Goal: Information Seeking & Learning: Learn about a topic

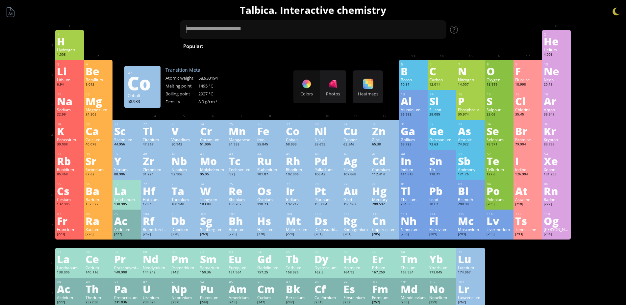
click at [295, 132] on div "Co" at bounding box center [298, 131] width 25 height 11
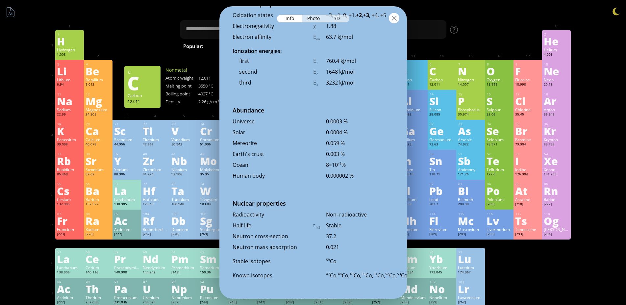
click at [392, 18] on div at bounding box center [394, 18] width 11 height 11
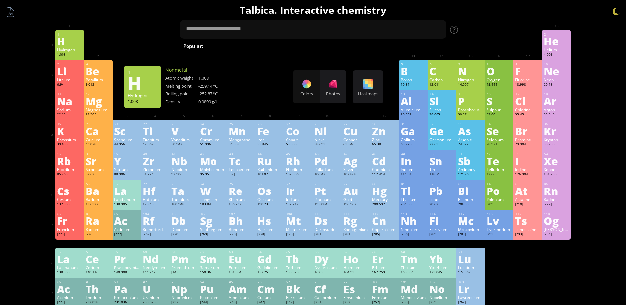
click at [58, 41] on div "1 H Hydrogen 1.008 −1, +1 −1, +1 -259.14 °C -252.87 °C 0.0899 g/l 1s 1" at bounding box center [69, 45] width 29 height 30
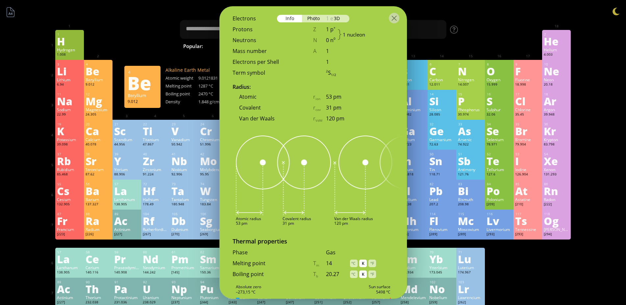
scroll to position [450, 0]
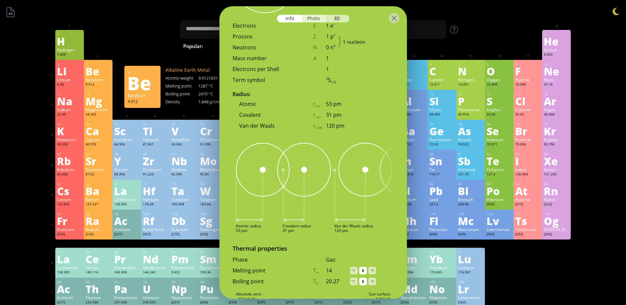
click at [315, 17] on div "Photo" at bounding box center [314, 19] width 24 height 8
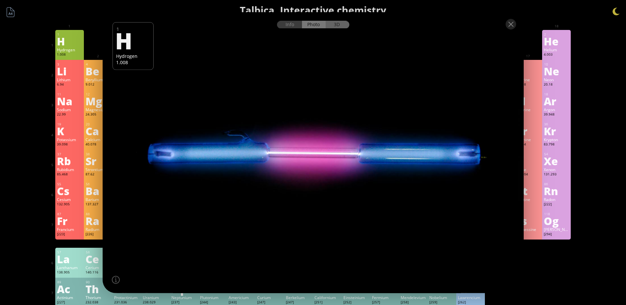
click at [337, 25] on div "3D" at bounding box center [337, 25] width 24 height 8
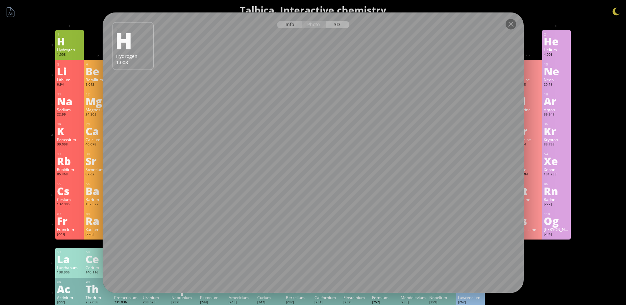
click at [291, 26] on div "Info" at bounding box center [289, 25] width 25 height 8
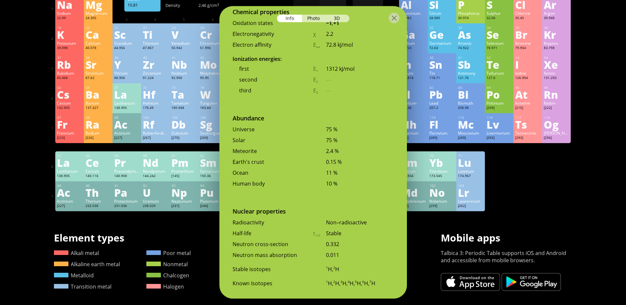
scroll to position [0, 0]
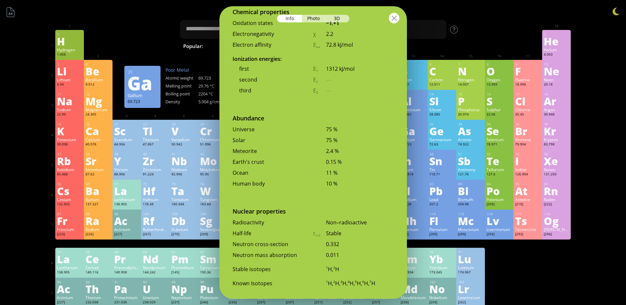
click at [395, 17] on div at bounding box center [394, 18] width 11 height 11
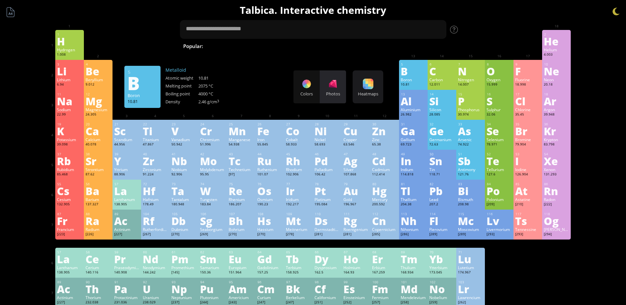
click at [334, 88] on div at bounding box center [332, 84] width 11 height 11
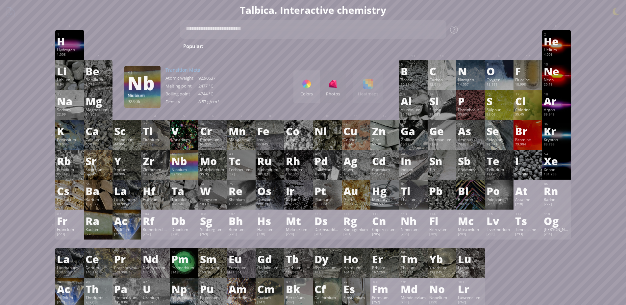
click at [192, 163] on div "Nb" at bounding box center [183, 160] width 25 height 11
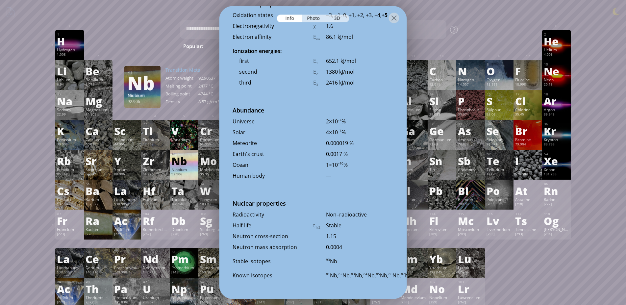
scroll to position [1264, 0]
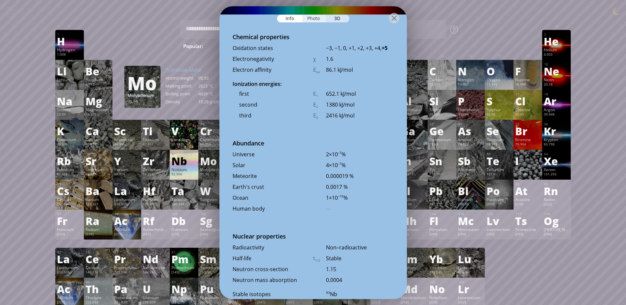
click at [313, 19] on div "Photo" at bounding box center [314, 19] width 24 height 8
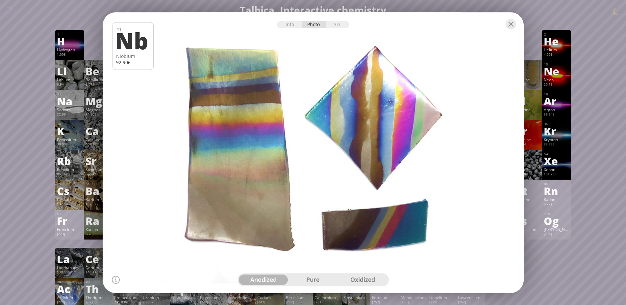
drag, startPoint x: 313, startPoint y: 172, endPoint x: 259, endPoint y: 190, distance: 57.0
click at [256, 189] on div at bounding box center [312, 152] width 425 height 283
click at [316, 279] on div "pure" at bounding box center [313, 279] width 50 height 11
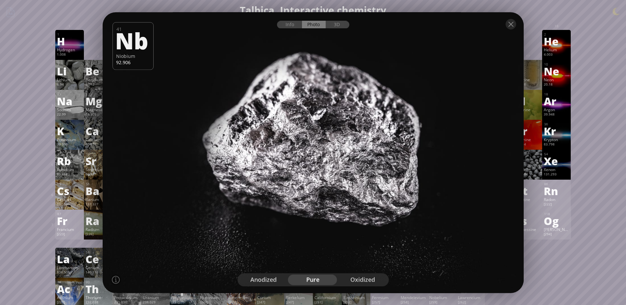
click at [362, 277] on div "oxidized" at bounding box center [363, 279] width 50 height 11
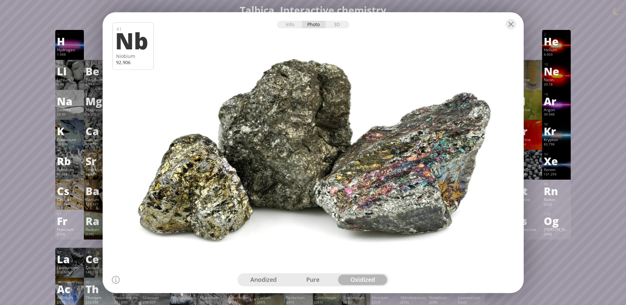
drag, startPoint x: 398, startPoint y: 190, endPoint x: 270, endPoint y: 170, distance: 129.7
click at [270, 170] on div at bounding box center [312, 152] width 425 height 283
click at [253, 278] on div "anodized" at bounding box center [264, 279] width 50 height 11
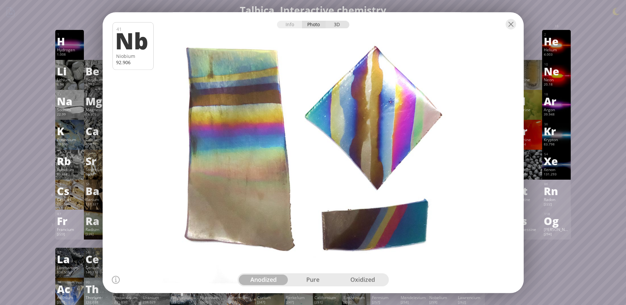
click at [337, 26] on div "3D" at bounding box center [337, 25] width 24 height 8
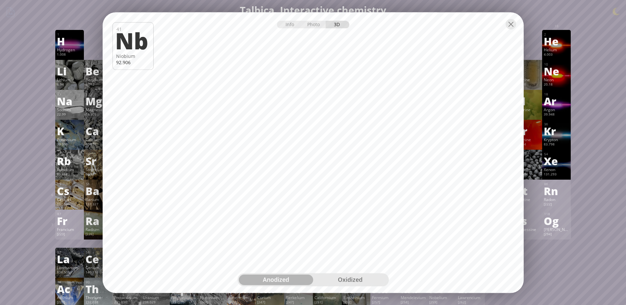
click at [366, 282] on div "oxidized" at bounding box center [350, 279] width 74 height 11
click at [510, 23] on div at bounding box center [510, 24] width 11 height 11
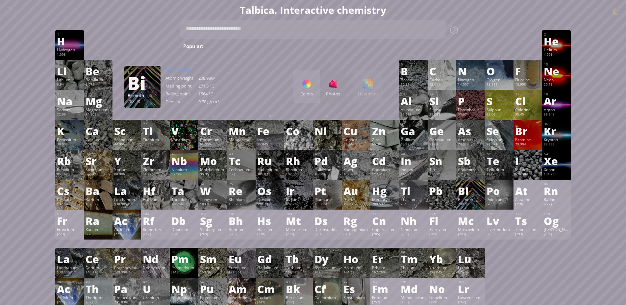
click at [478, 193] on div "Bi" at bounding box center [470, 190] width 25 height 11
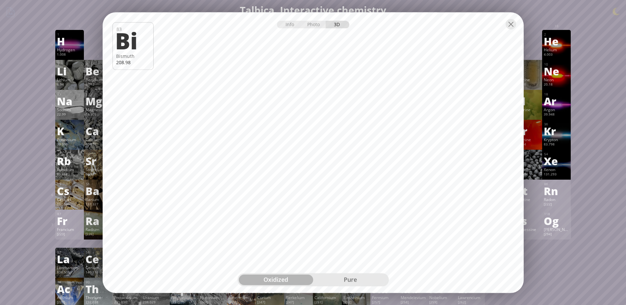
click at [361, 277] on div "pure" at bounding box center [350, 279] width 74 height 11
click at [509, 23] on div at bounding box center [510, 24] width 11 height 11
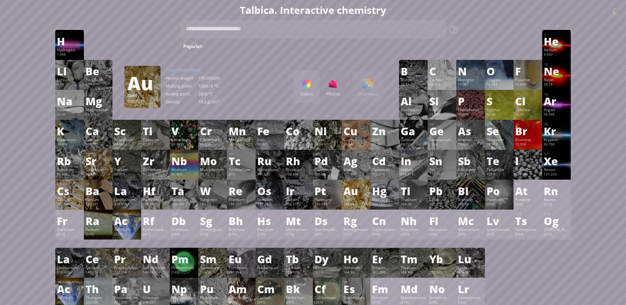
click at [366, 194] on div "Au" at bounding box center [355, 190] width 25 height 11
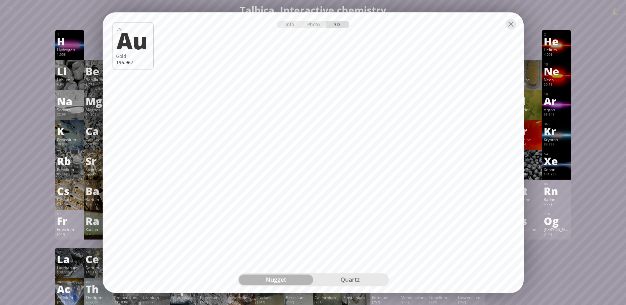
click at [345, 280] on div "quartz" at bounding box center [350, 279] width 74 height 11
click at [314, 24] on div "Photo" at bounding box center [314, 25] width 24 height 8
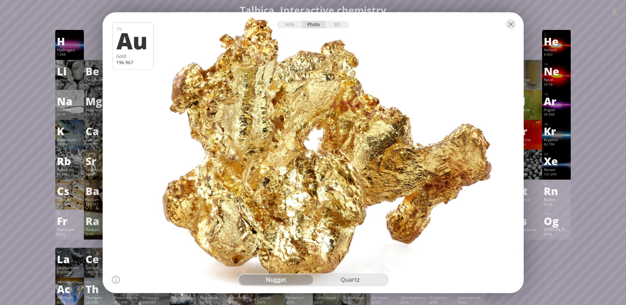
drag, startPoint x: 272, startPoint y: 158, endPoint x: 345, endPoint y: 169, distance: 73.8
click at [345, 169] on div at bounding box center [312, 152] width 425 height 283
drag, startPoint x: 329, startPoint y: 203, endPoint x: 358, endPoint y: 188, distance: 32.2
click at [358, 188] on div at bounding box center [312, 152] width 425 height 283
click at [352, 280] on div "quartz" at bounding box center [350, 279] width 74 height 11
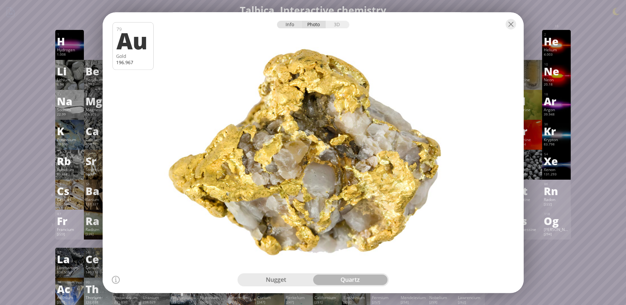
click at [292, 24] on div "Info" at bounding box center [289, 25] width 25 height 8
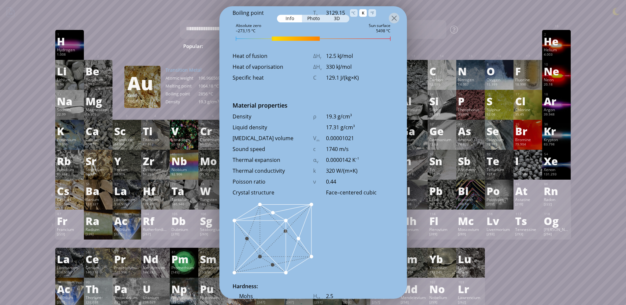
scroll to position [874, 0]
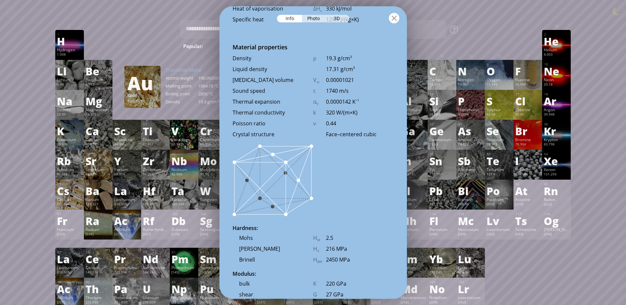
click at [395, 15] on div at bounding box center [394, 18] width 11 height 11
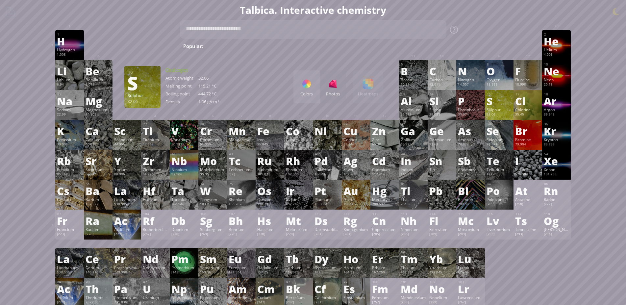
click at [508, 102] on div "S" at bounding box center [498, 101] width 25 height 11
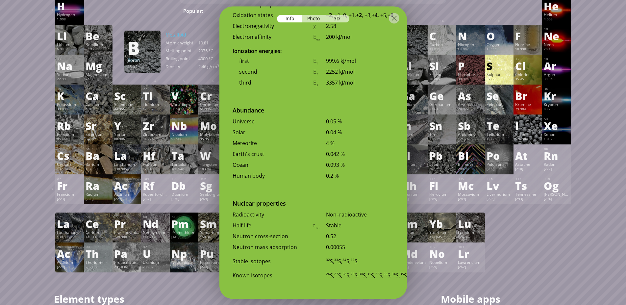
scroll to position [0, 0]
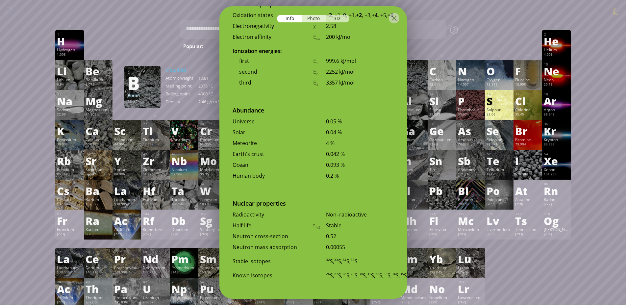
click at [312, 18] on div "Photo" at bounding box center [314, 19] width 24 height 8
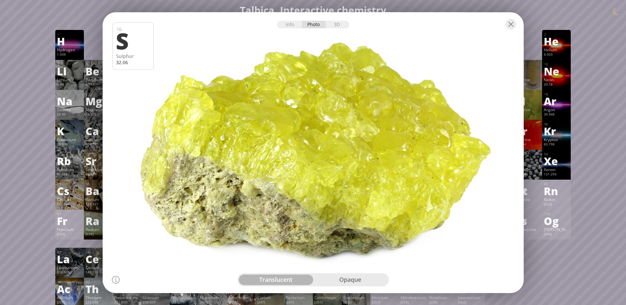
click at [369, 277] on div "opaque" at bounding box center [350, 279] width 74 height 11
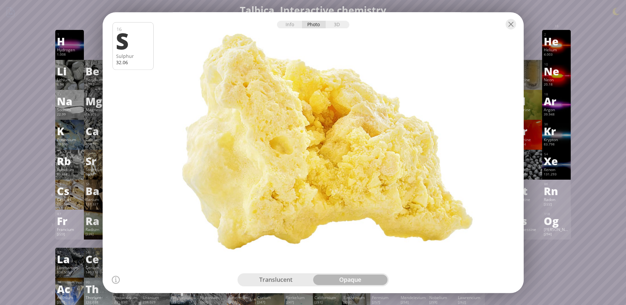
drag, startPoint x: 367, startPoint y: 165, endPoint x: 315, endPoint y: 58, distance: 118.9
click at [329, 143] on div at bounding box center [312, 152] width 425 height 283
click at [337, 26] on div "3D" at bounding box center [337, 25] width 24 height 8
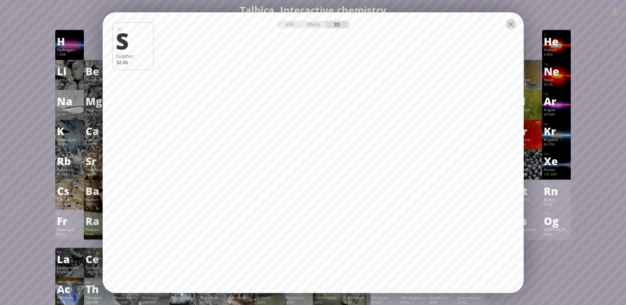
click at [509, 23] on div at bounding box center [510, 24] width 11 height 11
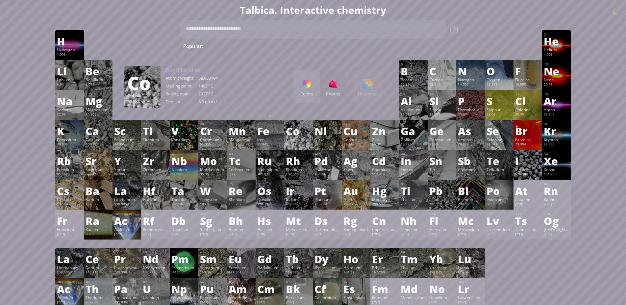
click at [371, 83] on div "Colors Photos Heatmaps Heatmaps Normal mode Melting point Boiling point Density…" at bounding box center [338, 86] width 90 height 33
click at [370, 86] on div "Colors Photos Heatmaps Heatmaps Normal mode Melting point Boiling point Density…" at bounding box center [338, 86] width 90 height 33
click at [312, 88] on div at bounding box center [306, 84] width 11 height 11
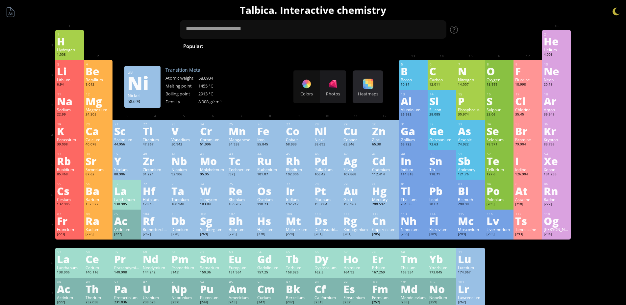
click at [369, 87] on div at bounding box center [368, 84] width 11 height 11
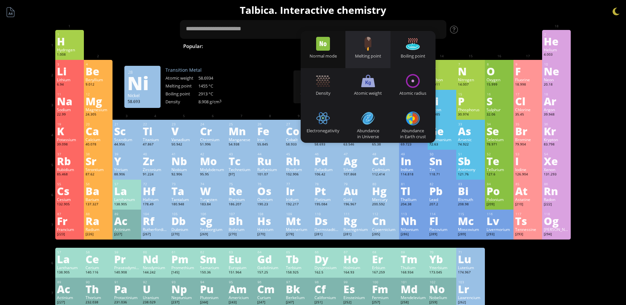
click at [369, 47] on div at bounding box center [368, 44] width 14 height 14
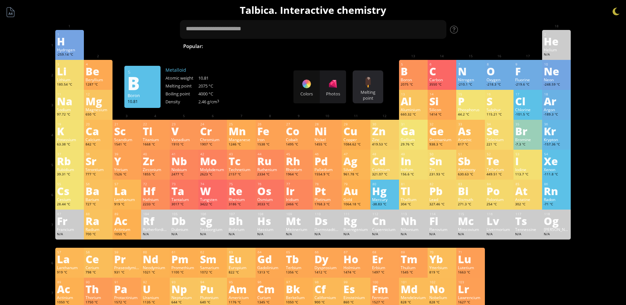
click at [368, 88] on div "Melting point Heatmaps Normal mode Melting point Boiling point Density Atomic w…" at bounding box center [367, 86] width 31 height 33
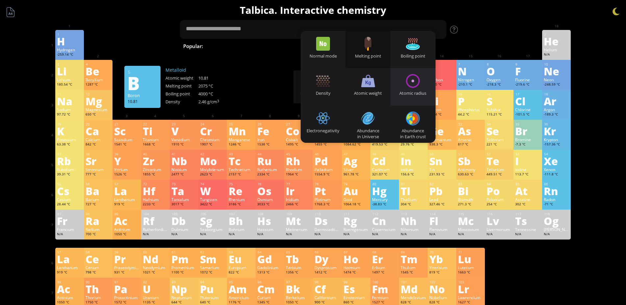
click at [413, 78] on div at bounding box center [413, 81] width 14 height 14
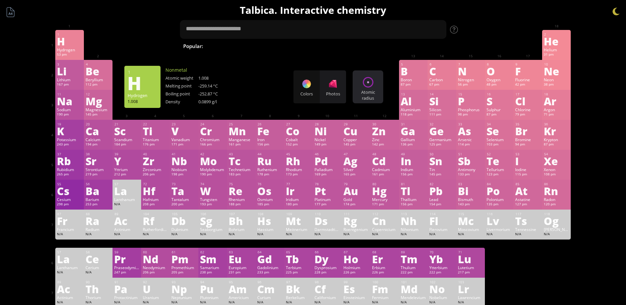
click at [373, 86] on div at bounding box center [368, 82] width 11 height 11
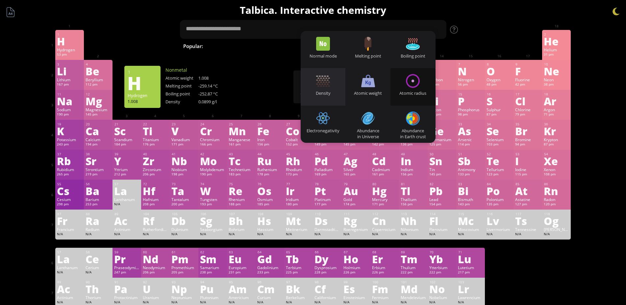
click at [327, 85] on div at bounding box center [323, 81] width 14 height 14
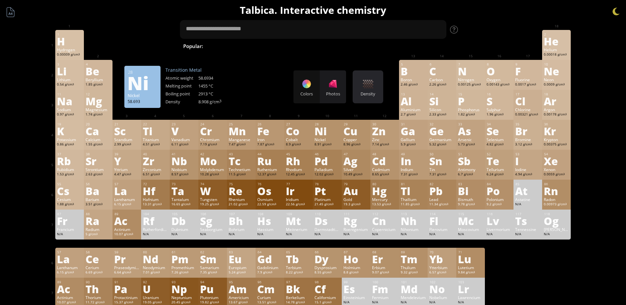
click at [373, 86] on div at bounding box center [368, 84] width 11 height 11
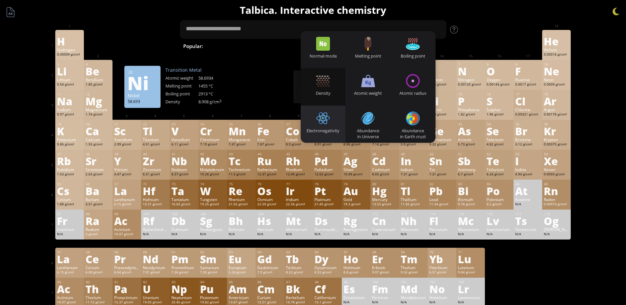
click at [329, 122] on div at bounding box center [323, 118] width 14 height 14
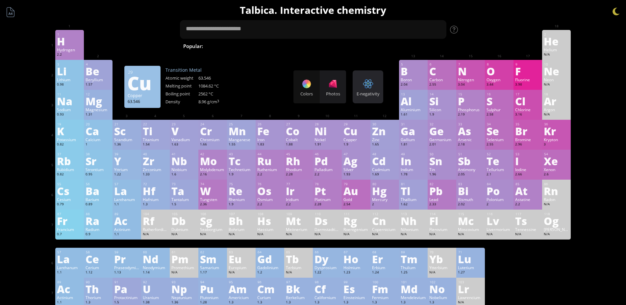
click at [368, 86] on div at bounding box center [368, 84] width 11 height 11
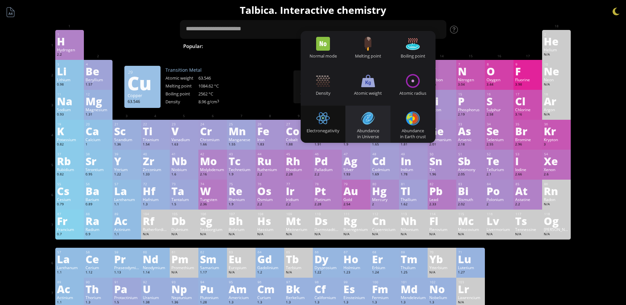
click at [369, 120] on div at bounding box center [368, 118] width 14 height 14
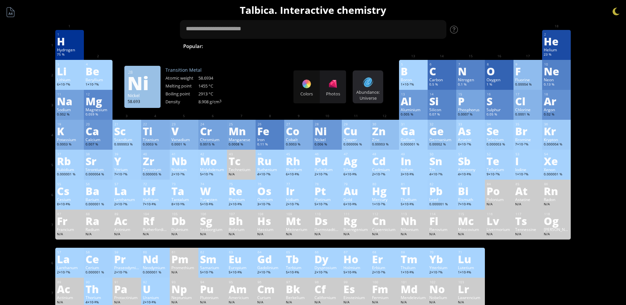
click at [372, 88] on div "Abundance: Universe Heatmaps Normal mode Melting point Boiling point Density At…" at bounding box center [367, 86] width 31 height 33
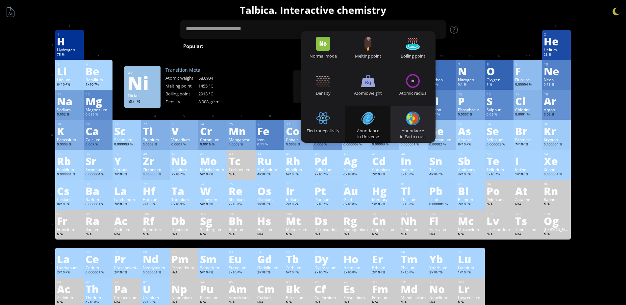
click at [418, 123] on div at bounding box center [413, 118] width 14 height 14
